Goal: Answer question/provide support: Answer question/provide support

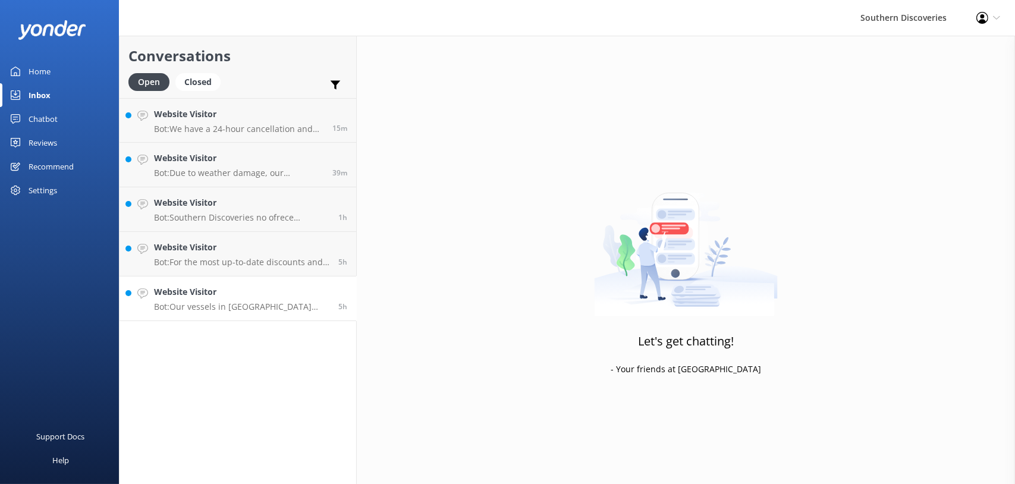
click at [245, 298] on h4 "Website Visitor" at bounding box center [241, 292] width 175 height 13
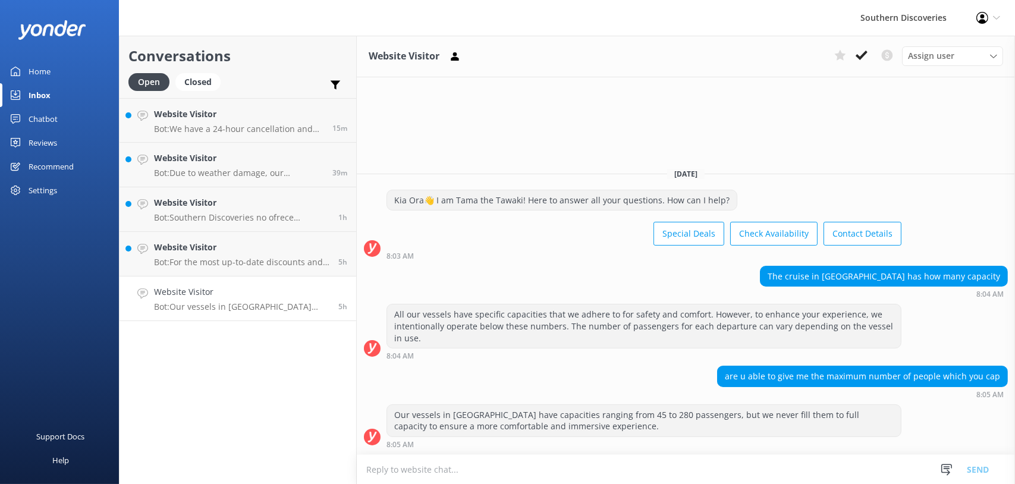
drag, startPoint x: 857, startPoint y: 52, endPoint x: 598, endPoint y: 249, distance: 325.6
click at [857, 52] on icon at bounding box center [862, 55] width 12 height 12
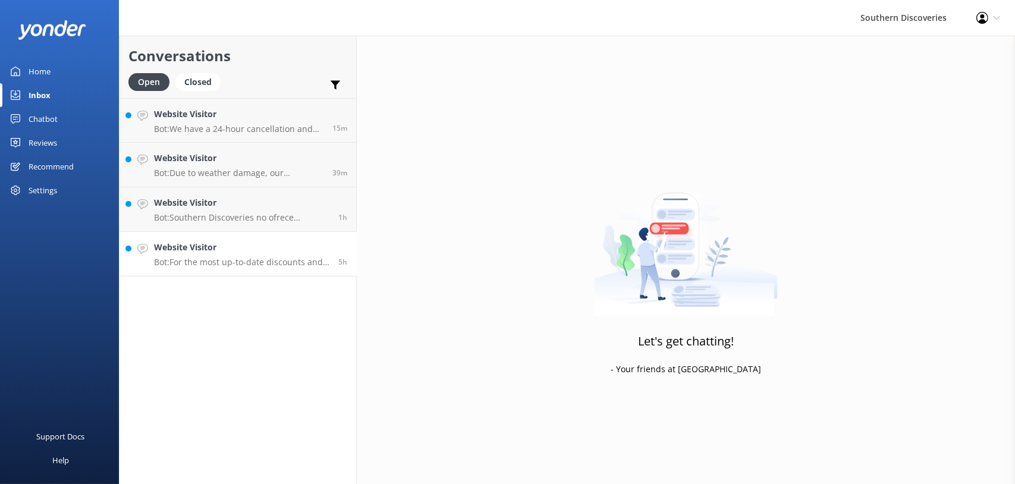
click at [231, 247] on h4 "Website Visitor" at bounding box center [241, 247] width 175 height 13
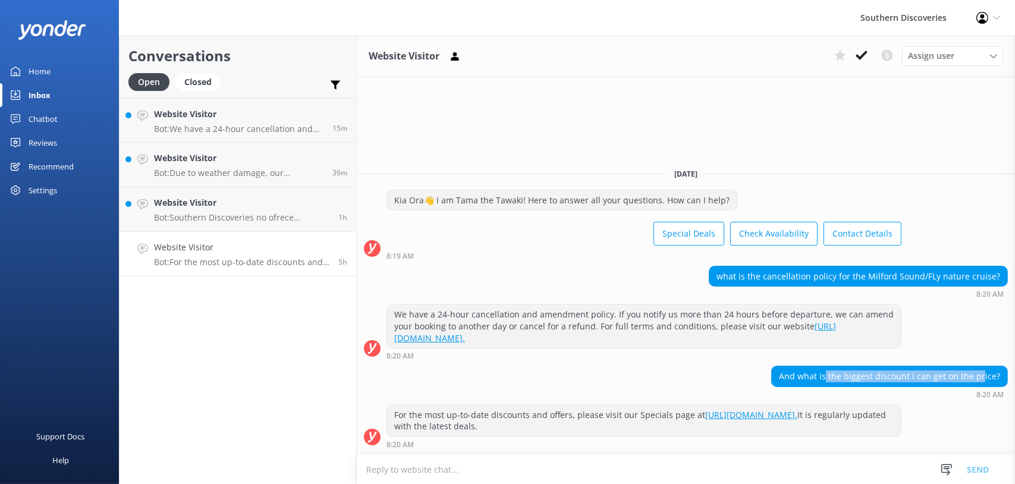
drag, startPoint x: 834, startPoint y: 374, endPoint x: 986, endPoint y: 375, distance: 151.7
click at [986, 375] on div "And what is the biggest discount i can get on the price?" at bounding box center [890, 376] width 236 height 20
click at [863, 58] on icon at bounding box center [862, 55] width 12 height 12
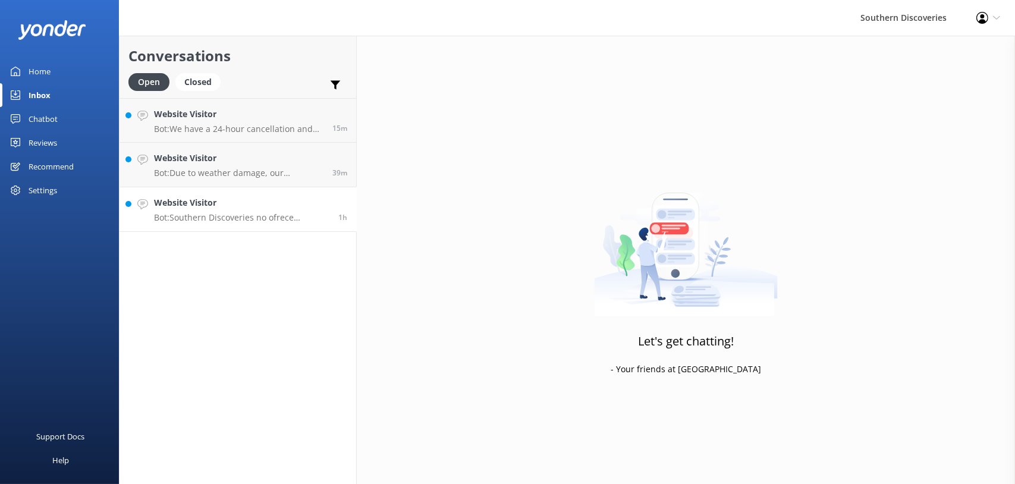
click at [223, 211] on div "Website Visitor Bot: Southern Discoveries no ofrece estacionamiento para client…" at bounding box center [241, 209] width 175 height 26
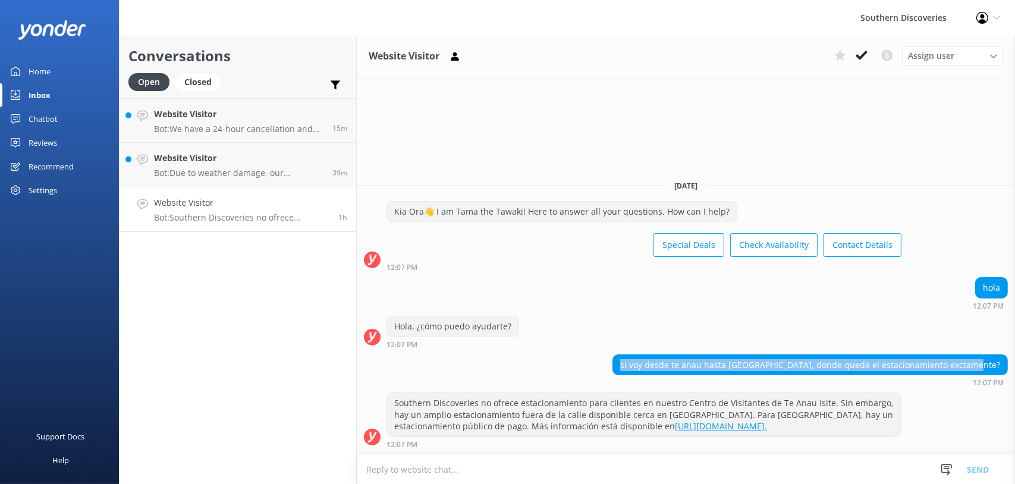
drag, startPoint x: 661, startPoint y: 364, endPoint x: 1005, endPoint y: 368, distance: 343.8
click at [1005, 368] on div "si voy desde te anau hasta [GEOGRAPHIC_DATA], donde queda el estacionamiento ex…" at bounding box center [810, 365] width 394 height 20
drag, startPoint x: 1005, startPoint y: 368, endPoint x: 925, endPoint y: 365, distance: 80.4
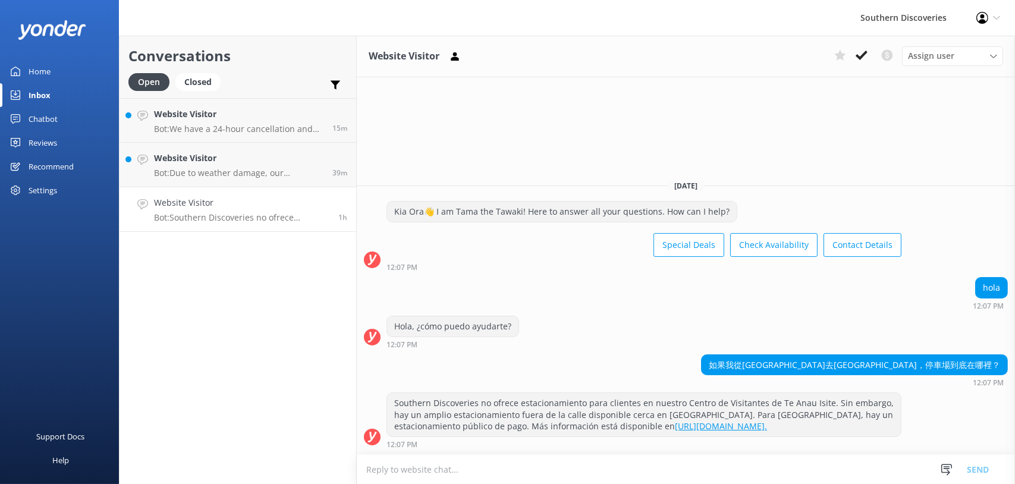
click at [721, 330] on div "Hola, ¿cómo puedo ayudarte? 12:07 PM" at bounding box center [686, 332] width 658 height 33
click at [861, 51] on icon at bounding box center [862, 55] width 12 height 12
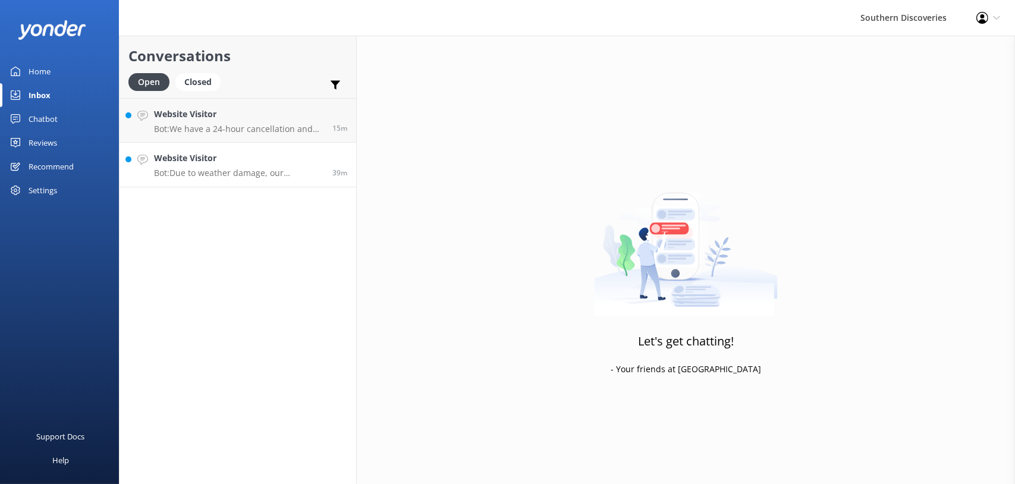
click at [202, 155] on h4 "Website Visitor" at bounding box center [239, 158] width 170 height 13
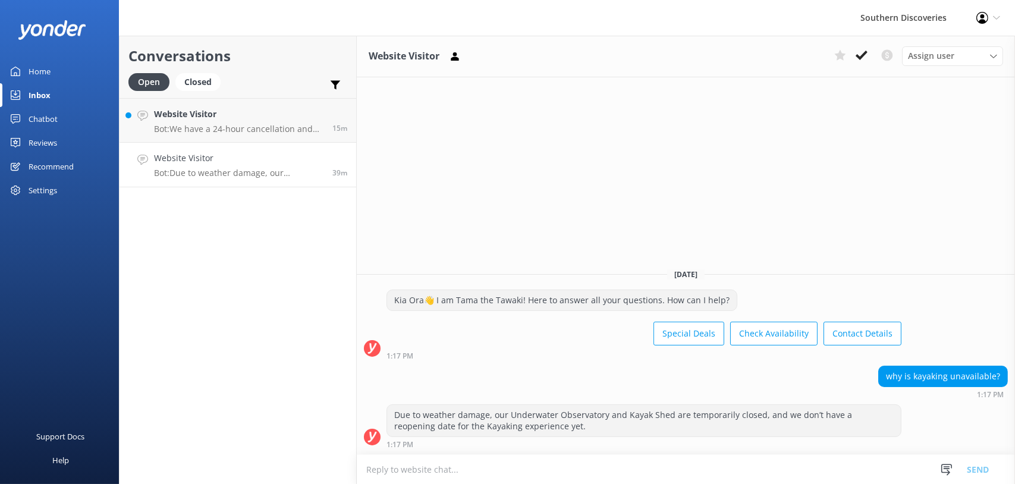
drag, startPoint x: 855, startPoint y: 56, endPoint x: 799, endPoint y: 74, distance: 58.3
click at [855, 56] on button at bounding box center [861, 55] width 21 height 18
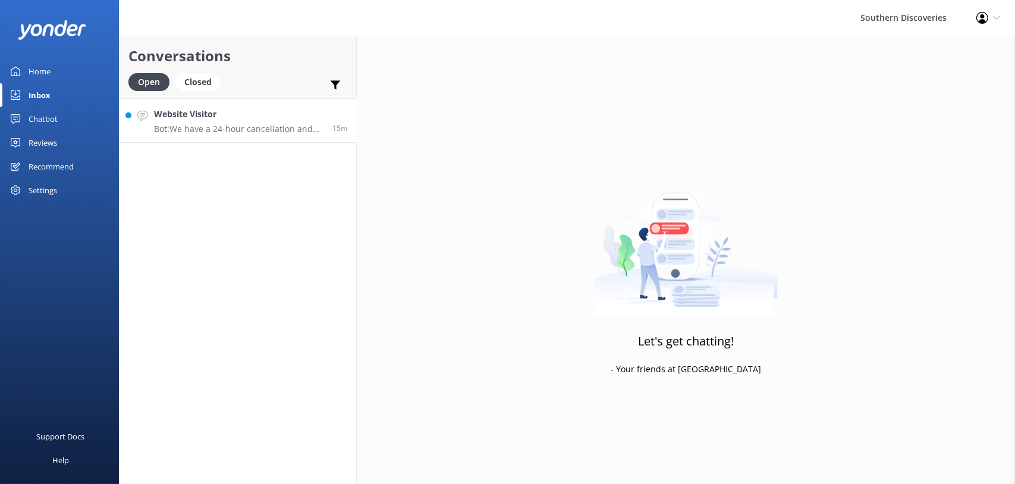
click at [240, 132] on p "Bot: We have a 24-hour cancellation and amendment policy. If you notify us more…" at bounding box center [239, 129] width 170 height 11
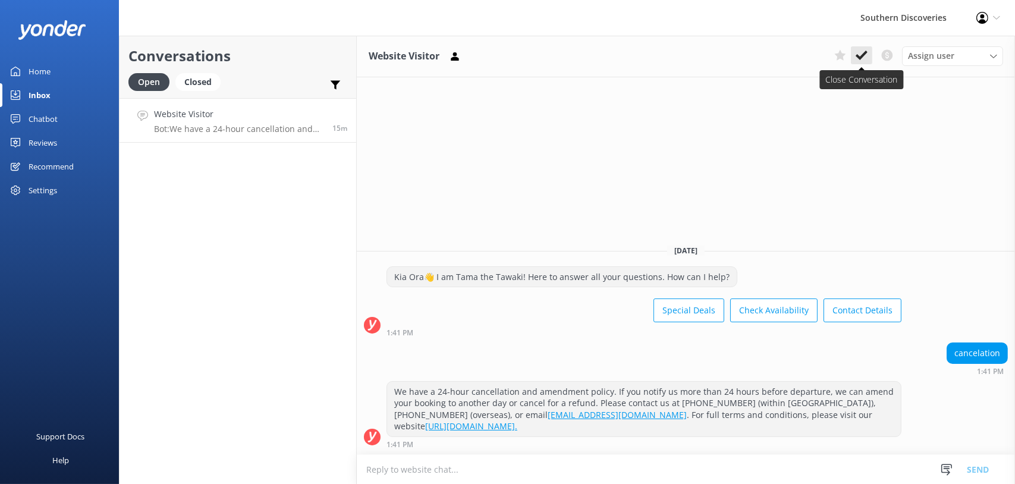
click at [865, 54] on use at bounding box center [862, 56] width 12 height 10
